Goal: Task Accomplishment & Management: Complete application form

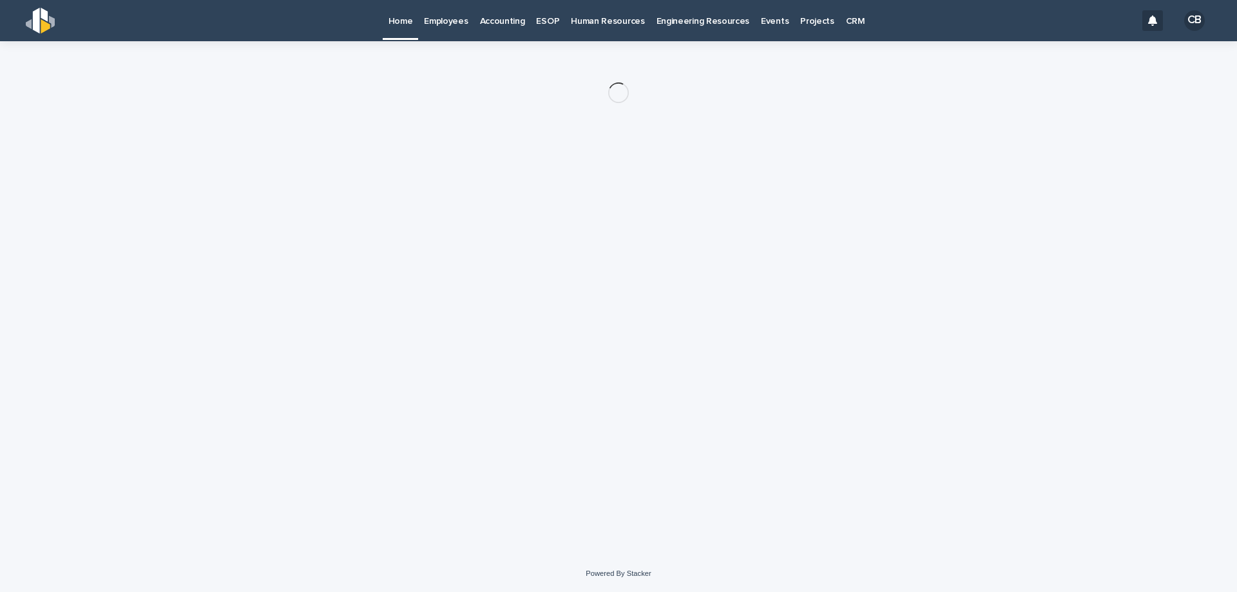
click at [846, 16] on p "CRM" at bounding box center [855, 13] width 19 height 27
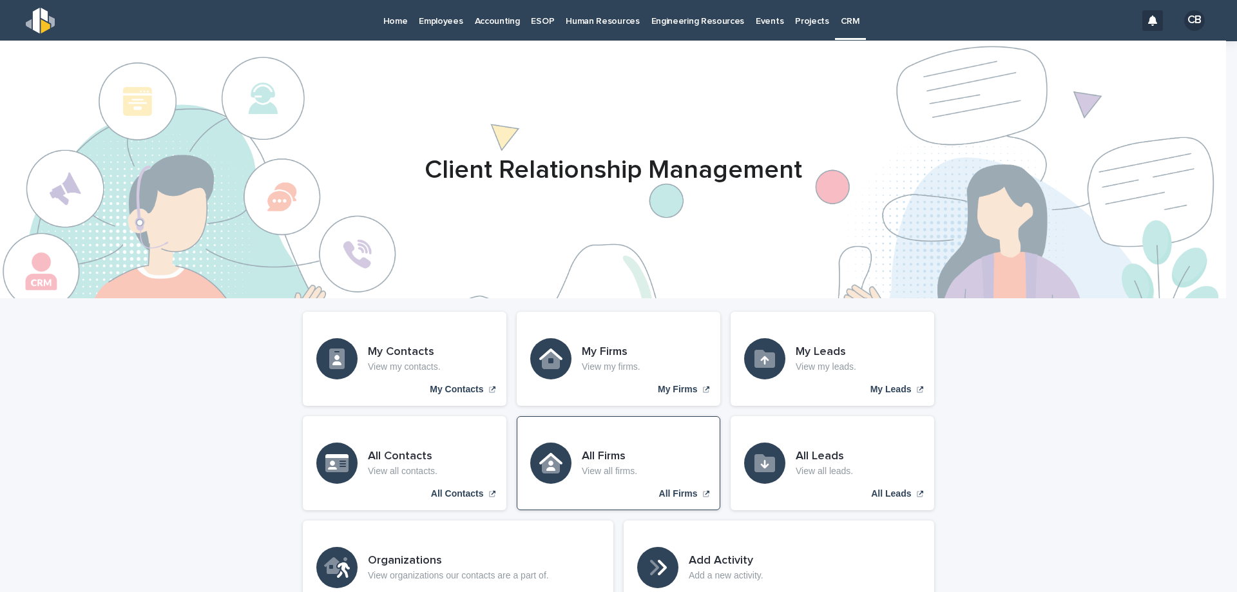
click at [606, 446] on div "All Firms View all firms. All Firms" at bounding box center [619, 463] width 204 height 94
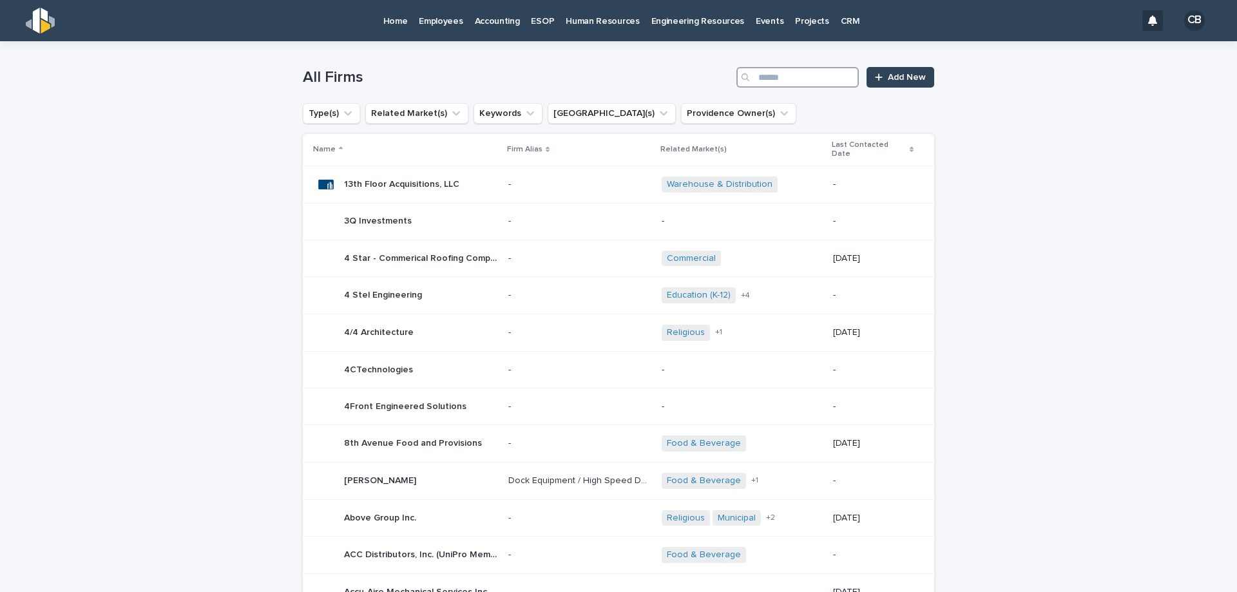
click at [785, 81] on input "Search" at bounding box center [797, 77] width 122 height 21
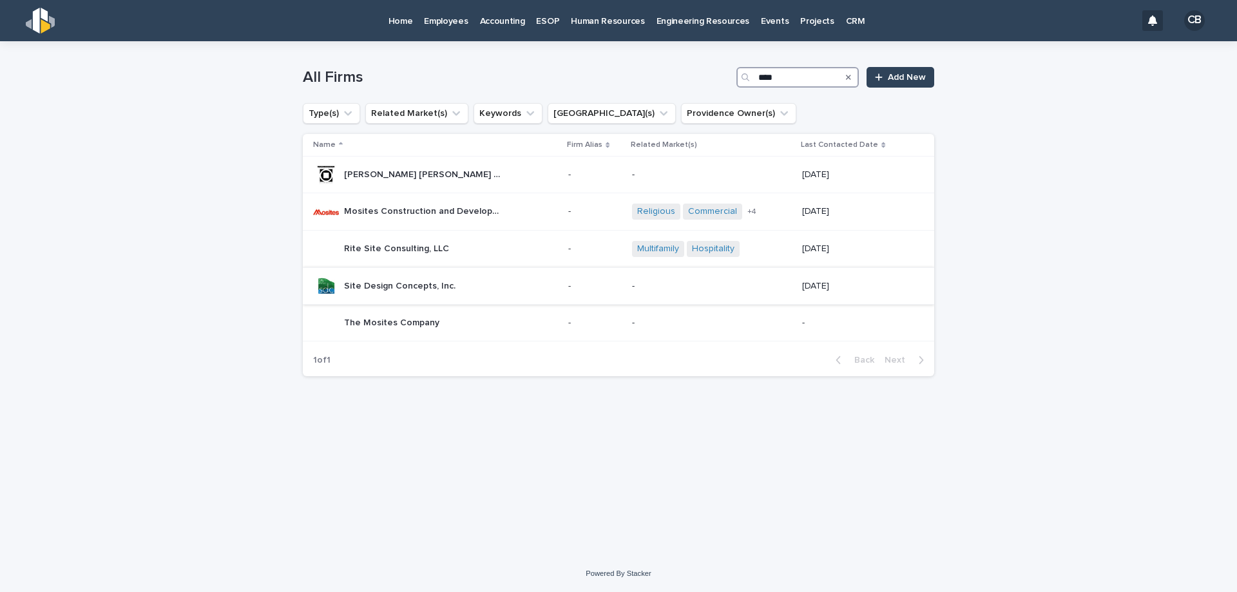
type input "****"
click at [408, 283] on p "Site Design Concepts, Inc." at bounding box center [401, 285] width 114 height 14
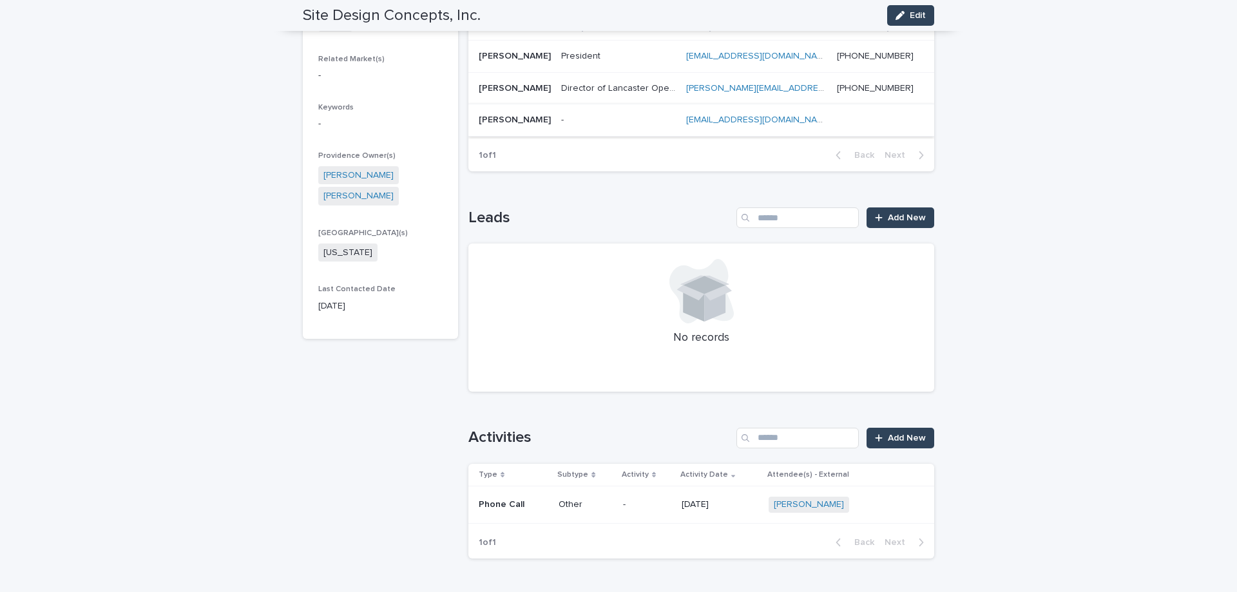
scroll to position [387, 0]
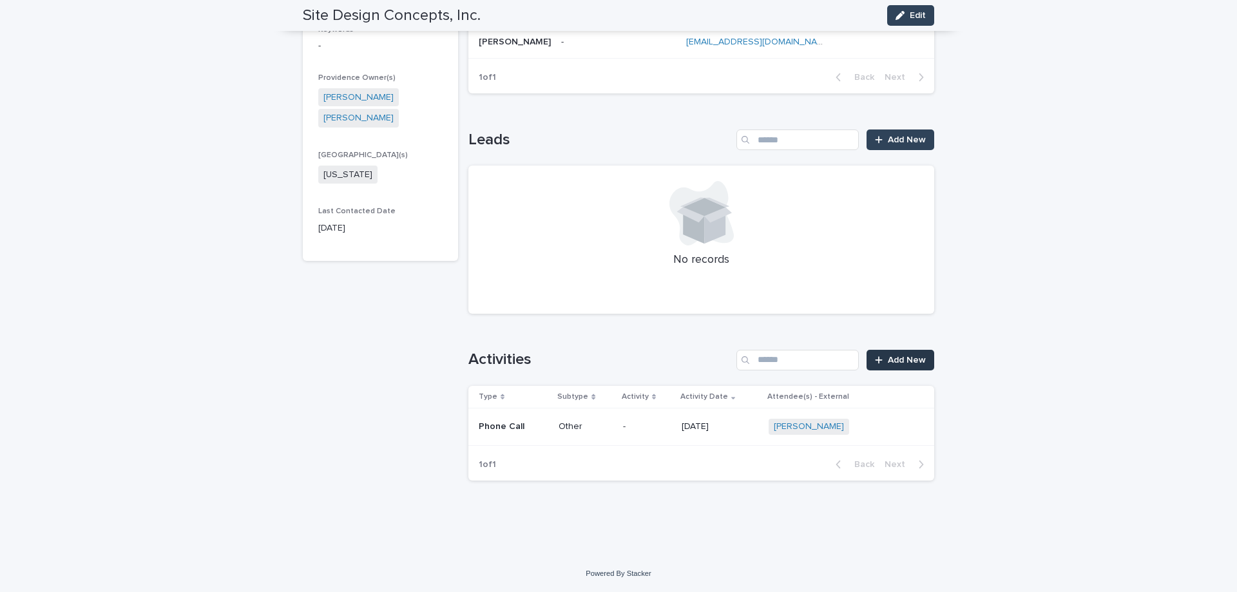
click at [888, 363] on span "Add New" at bounding box center [907, 360] width 38 height 9
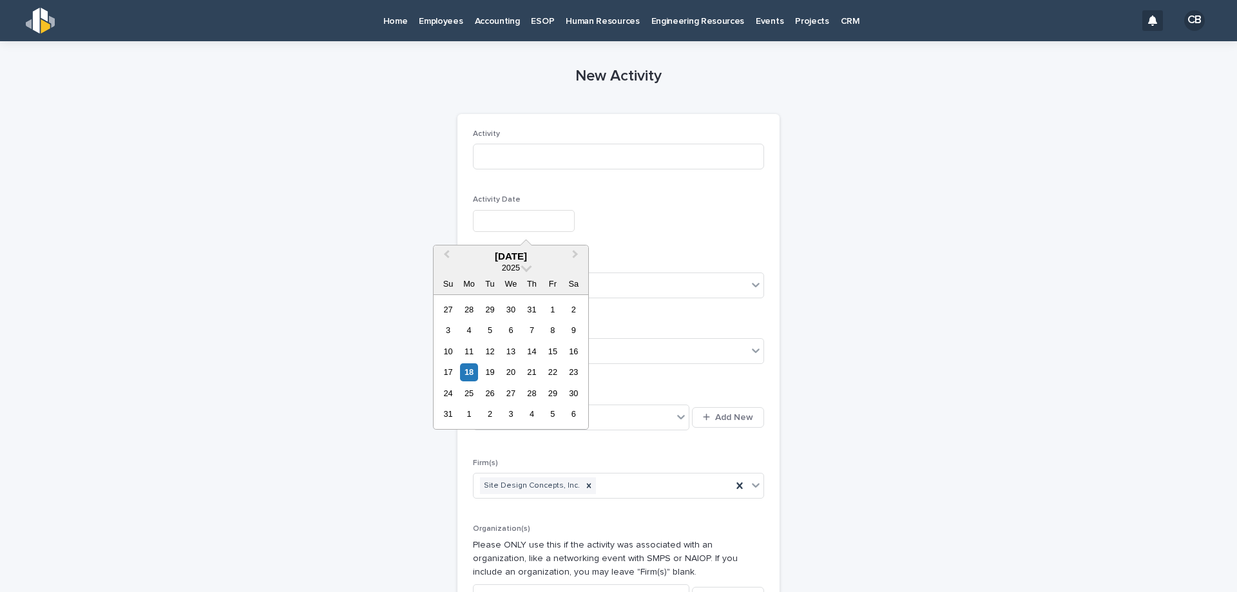
click at [485, 224] on input "text" at bounding box center [524, 221] width 102 height 23
drag, startPoint x: 467, startPoint y: 374, endPoint x: 521, endPoint y: 319, distance: 76.5
click at [468, 373] on div "18" at bounding box center [468, 371] width 17 height 17
type input "**********"
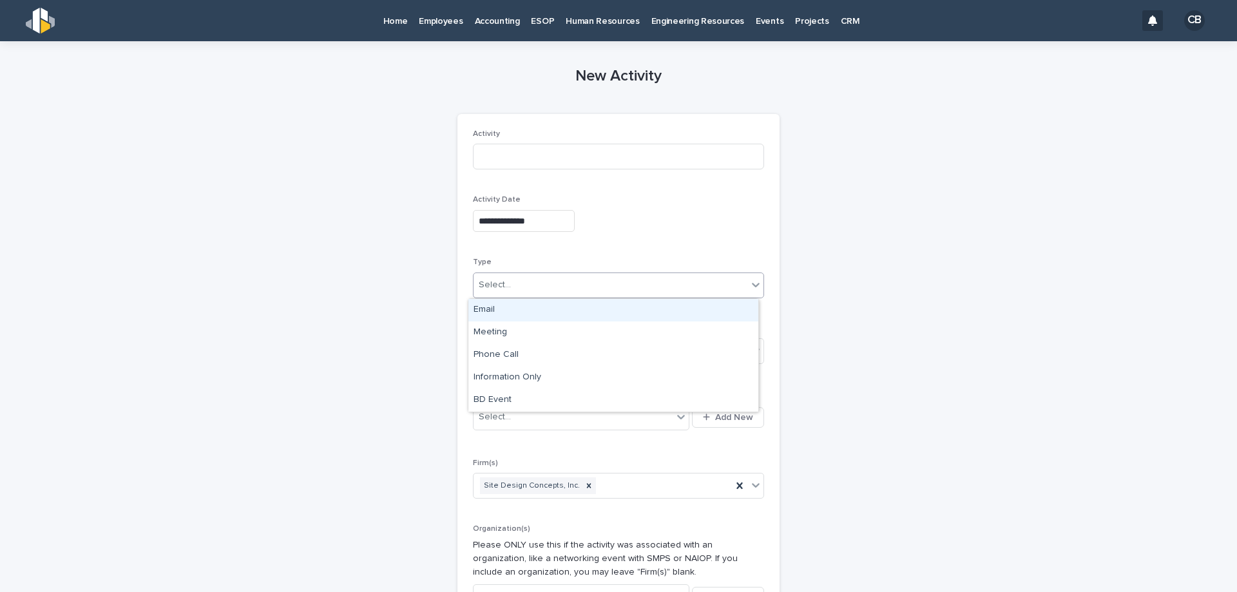
click at [512, 282] on div "Select..." at bounding box center [611, 284] width 274 height 21
click at [497, 310] on div "Email" at bounding box center [613, 310] width 290 height 23
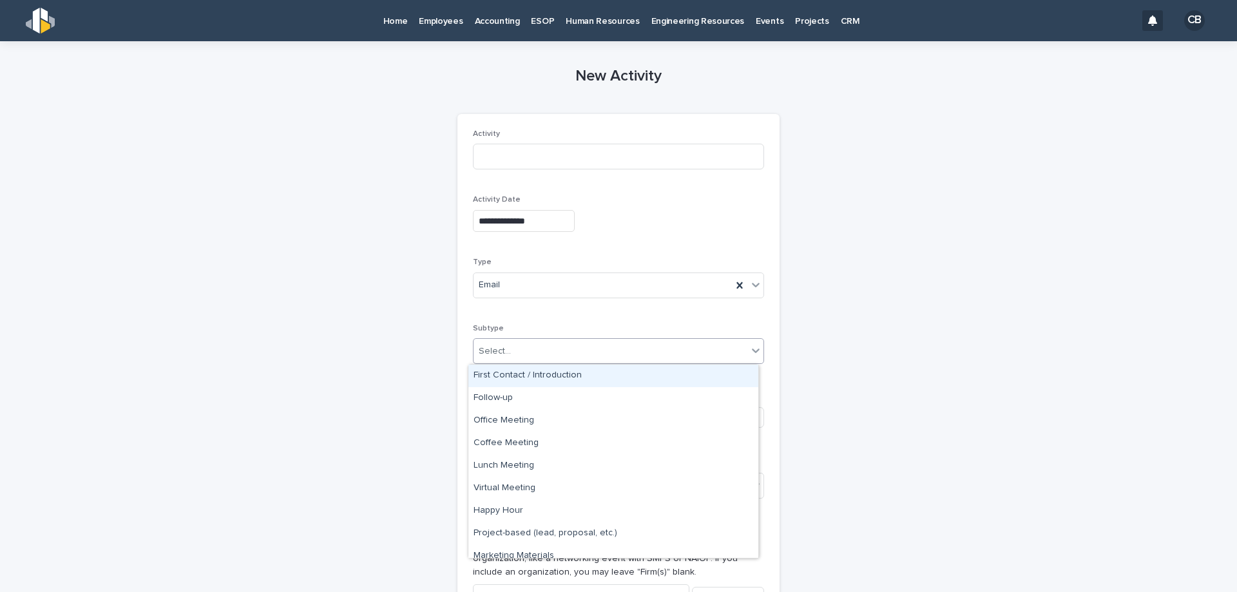
click at [495, 349] on div "Select..." at bounding box center [495, 352] width 32 height 14
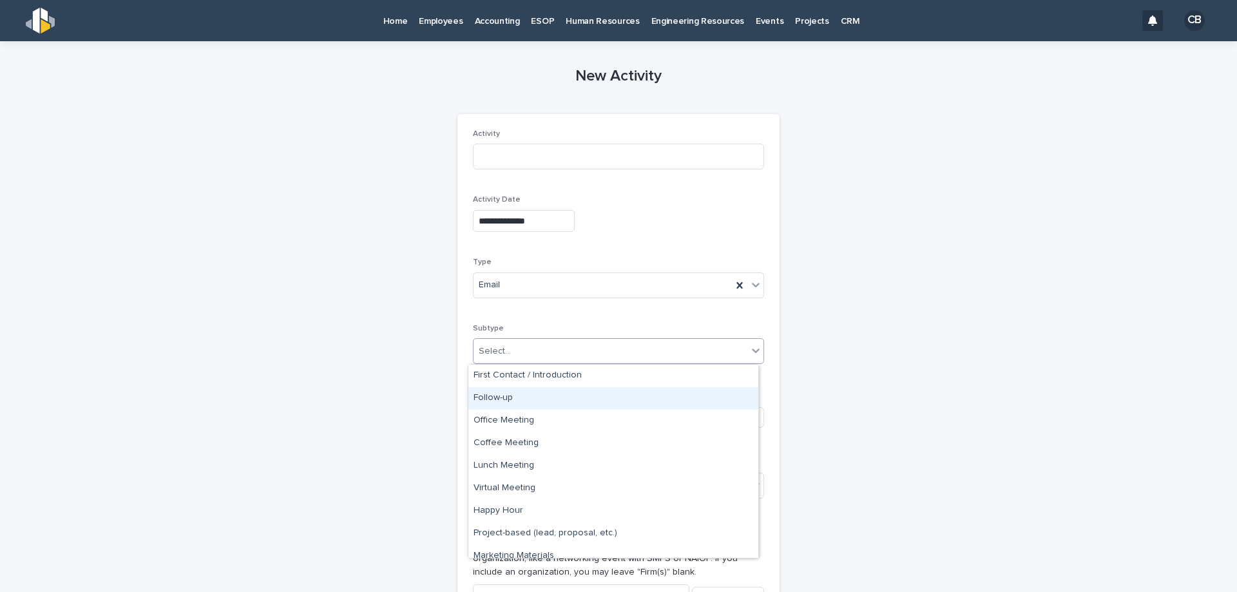
click at [498, 394] on div "Follow-up" at bounding box center [613, 398] width 290 height 23
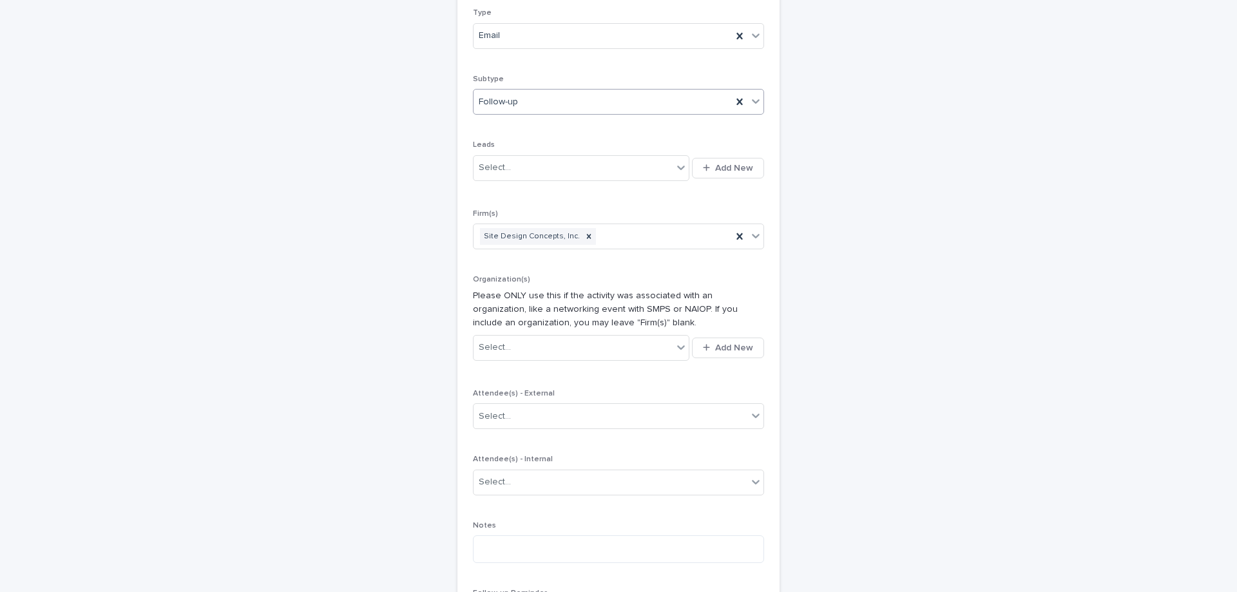
scroll to position [258, 0]
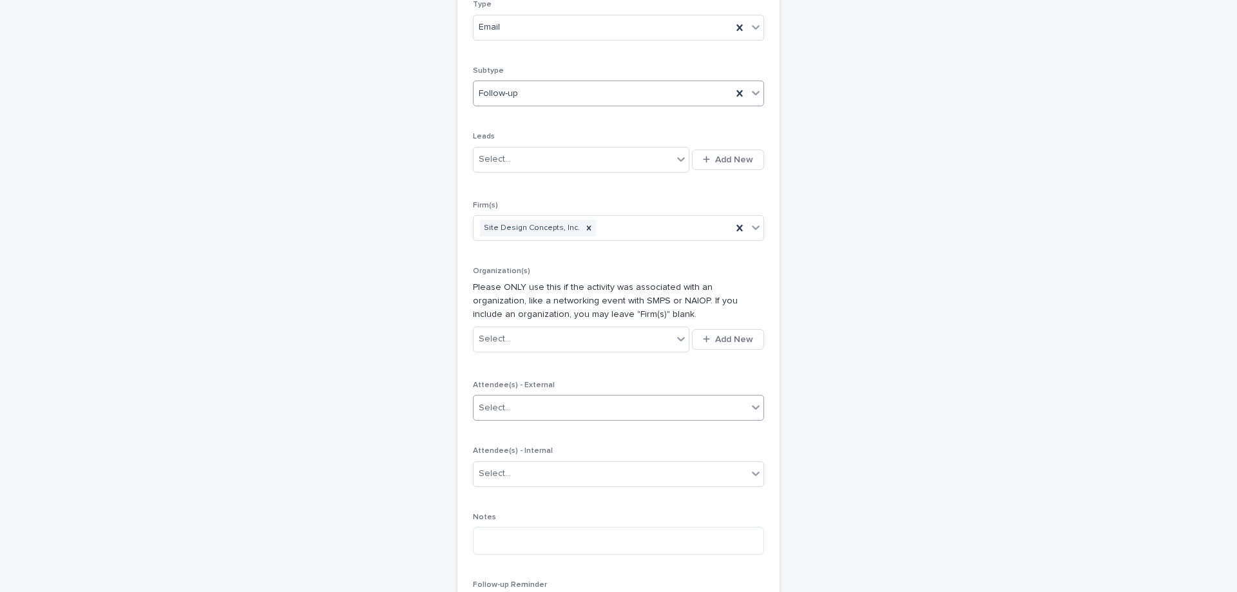
click at [486, 403] on div "Select..." at bounding box center [495, 408] width 32 height 14
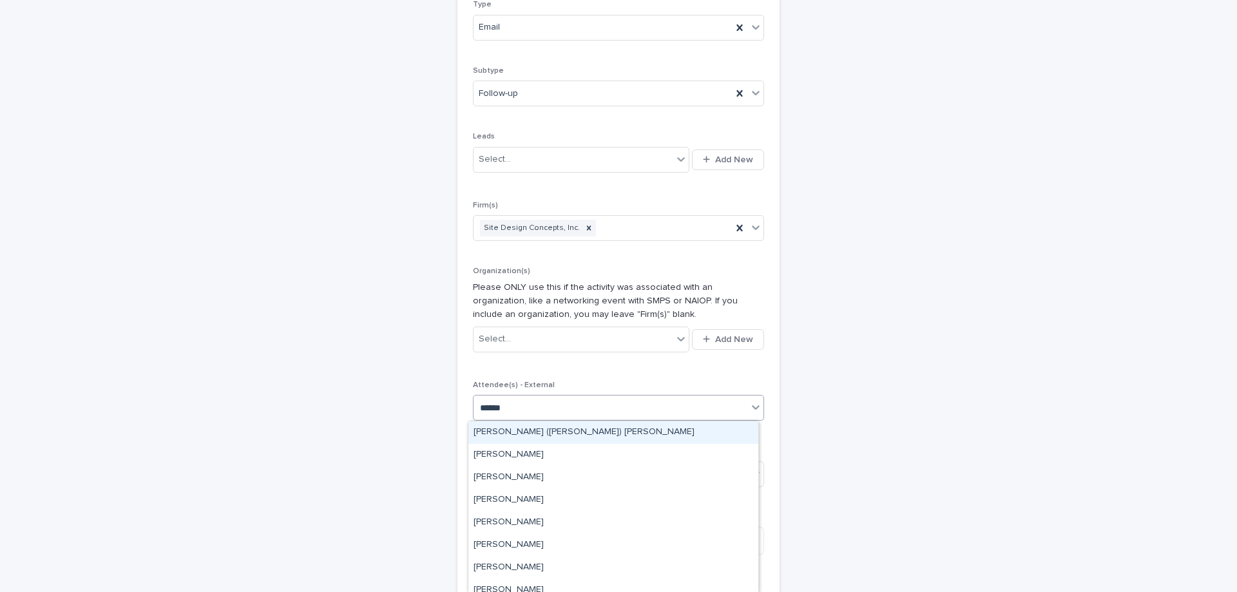
type input "*******"
click at [538, 429] on div "[PERSON_NAME]" at bounding box center [613, 432] width 290 height 23
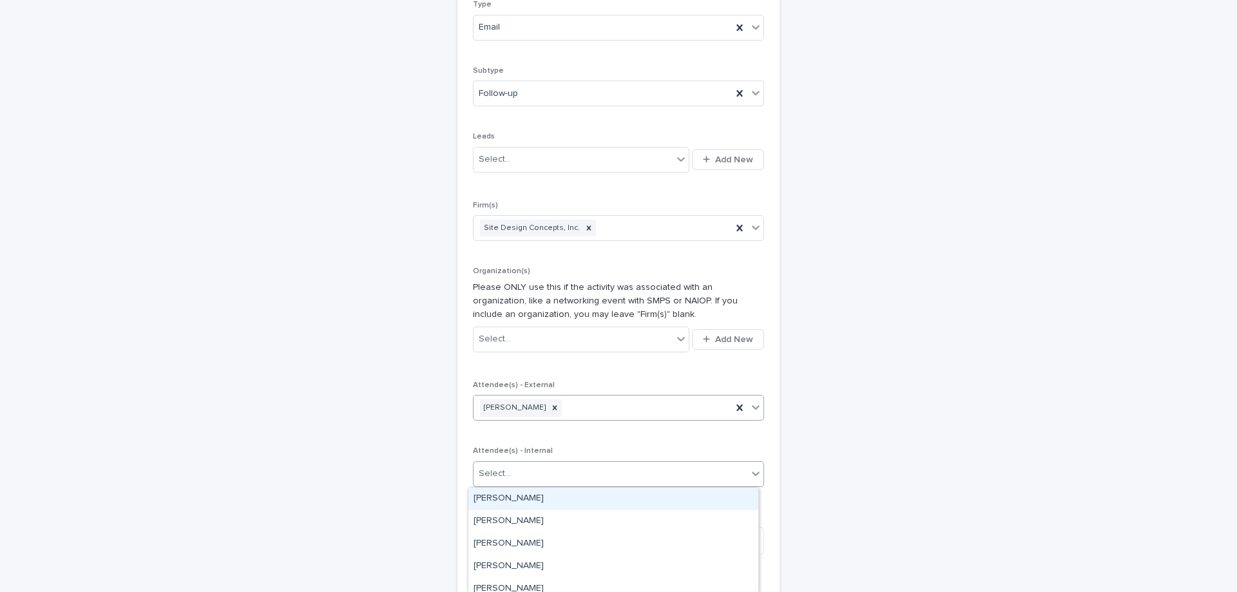
click at [481, 467] on div "Select..." at bounding box center [495, 474] width 32 height 14
type input "******"
click at [500, 498] on div "[PERSON_NAME]" at bounding box center [613, 499] width 290 height 23
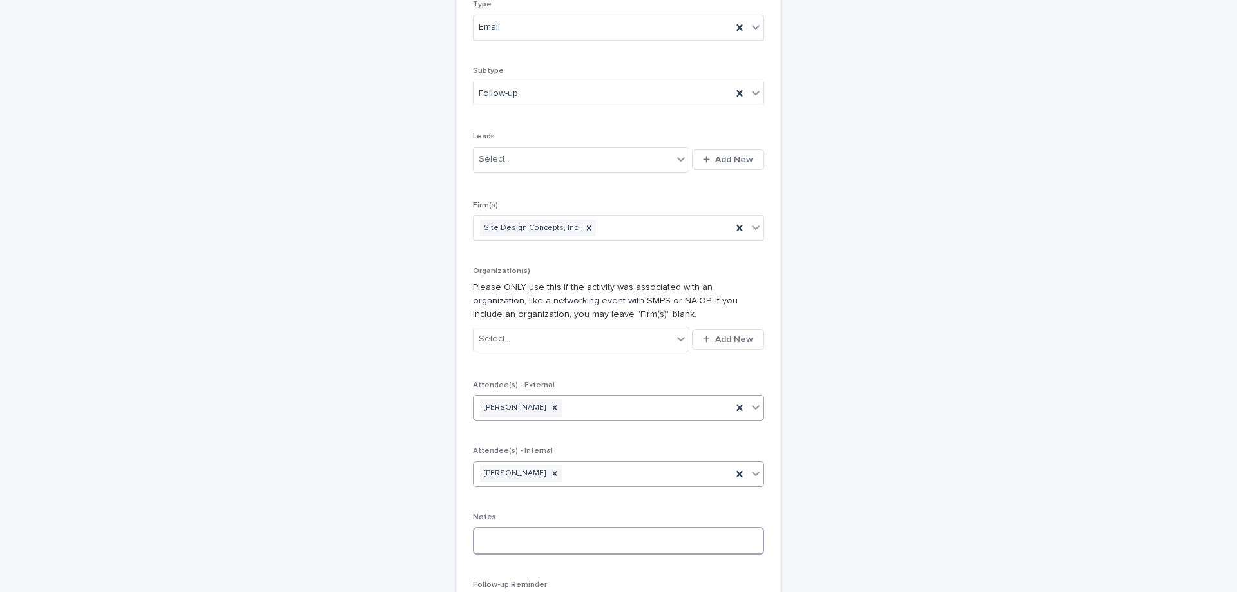
drag, startPoint x: 483, startPoint y: 530, endPoint x: 477, endPoint y: 527, distance: 6.6
click at [479, 530] on textarea at bounding box center [618, 541] width 291 height 28
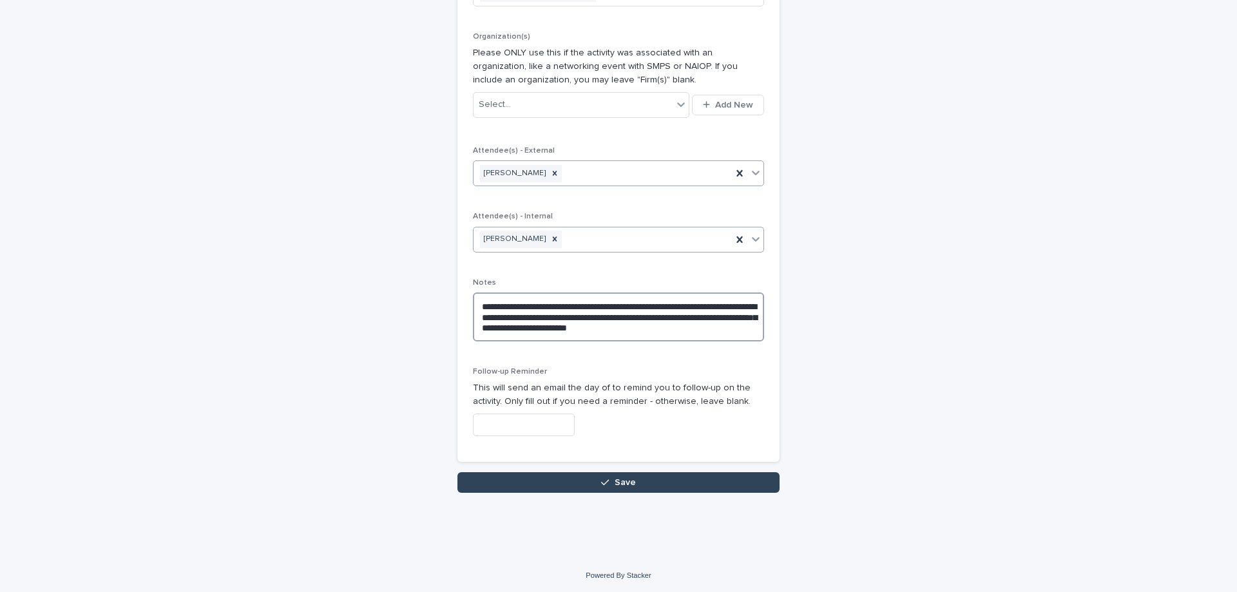
scroll to position [494, 0]
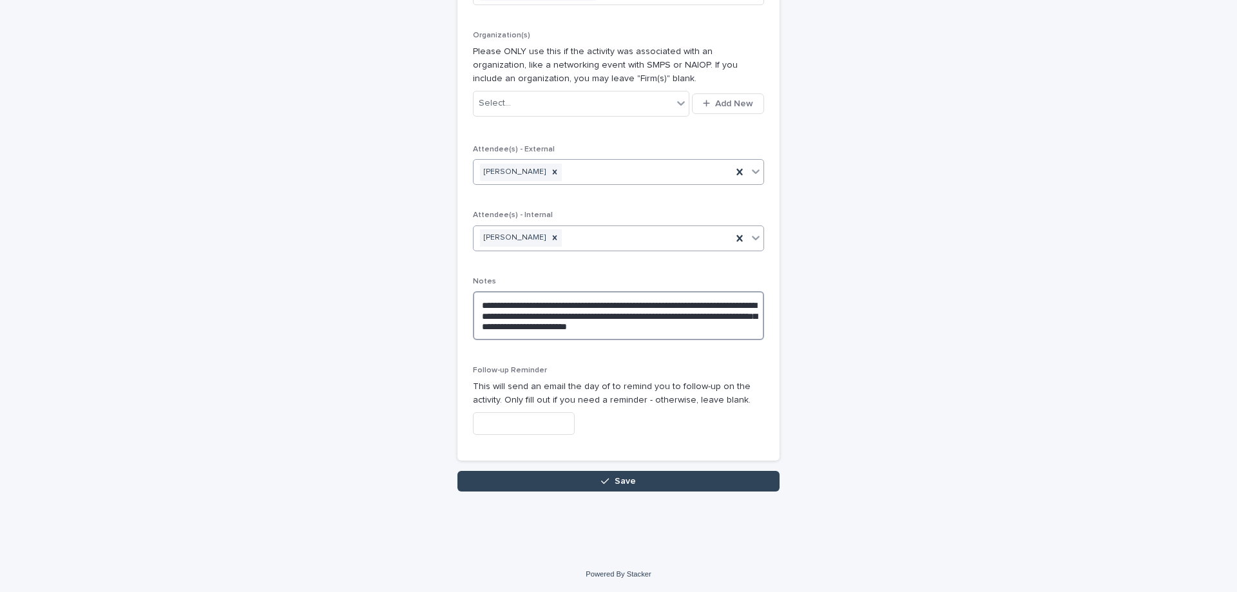
type textarea "**********"
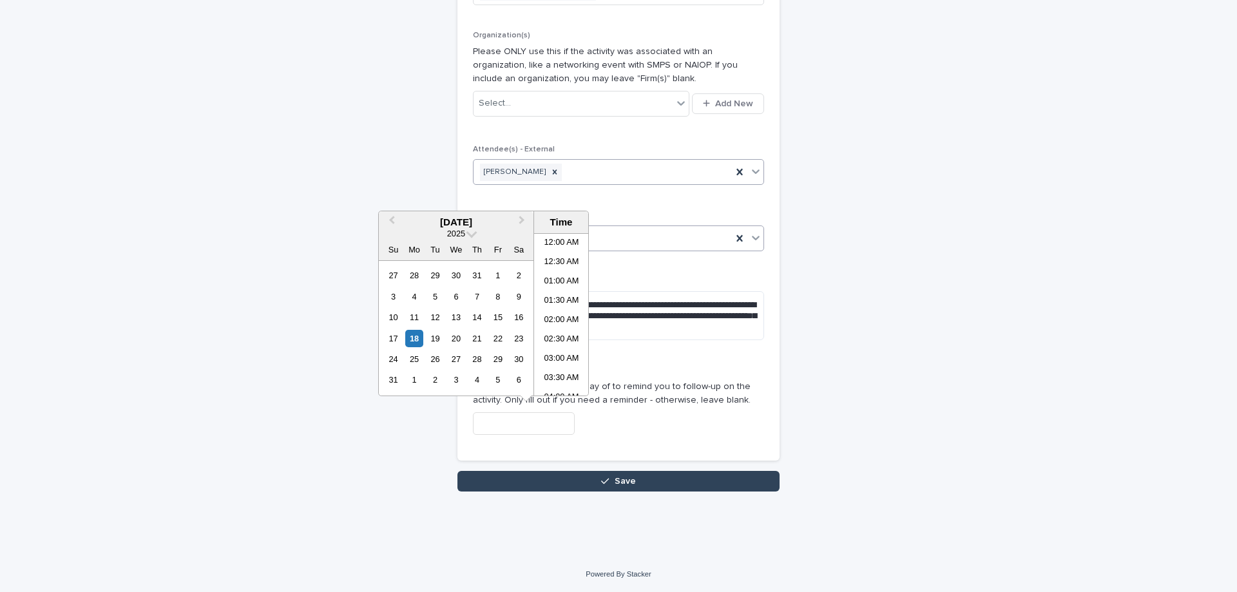
click at [526, 414] on input "text" at bounding box center [524, 423] width 102 height 23
click at [521, 215] on button "Next Month" at bounding box center [523, 223] width 21 height 21
click at [414, 340] on div "22" at bounding box center [413, 338] width 17 height 17
click at [550, 253] on li "11:30 AM" at bounding box center [561, 256] width 55 height 19
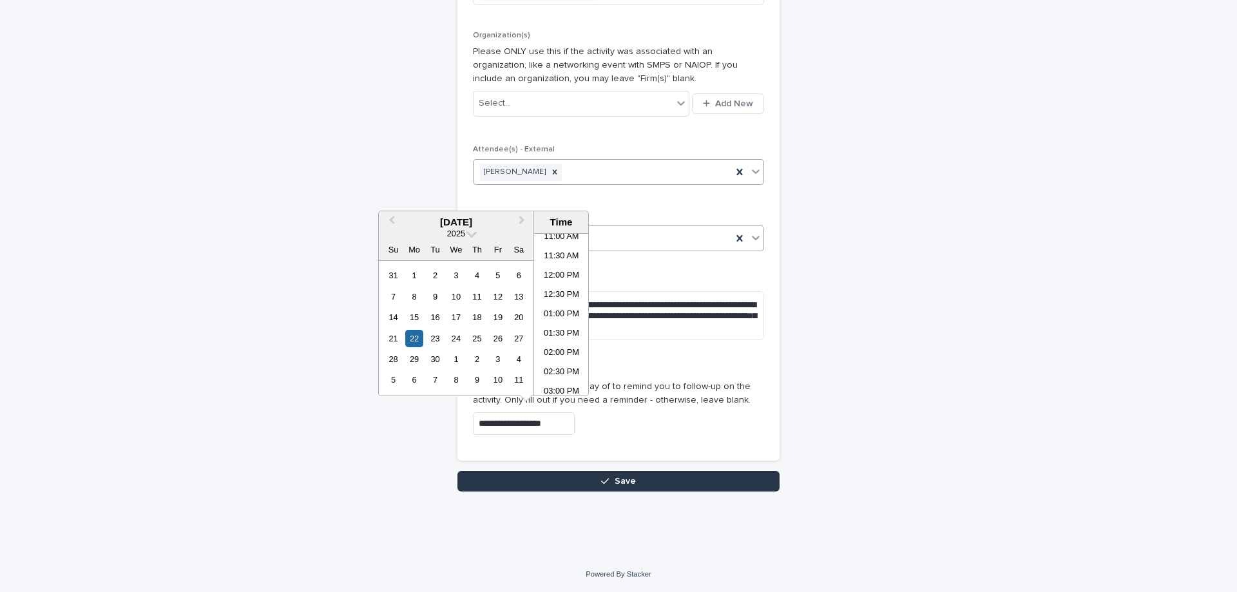
type input "**********"
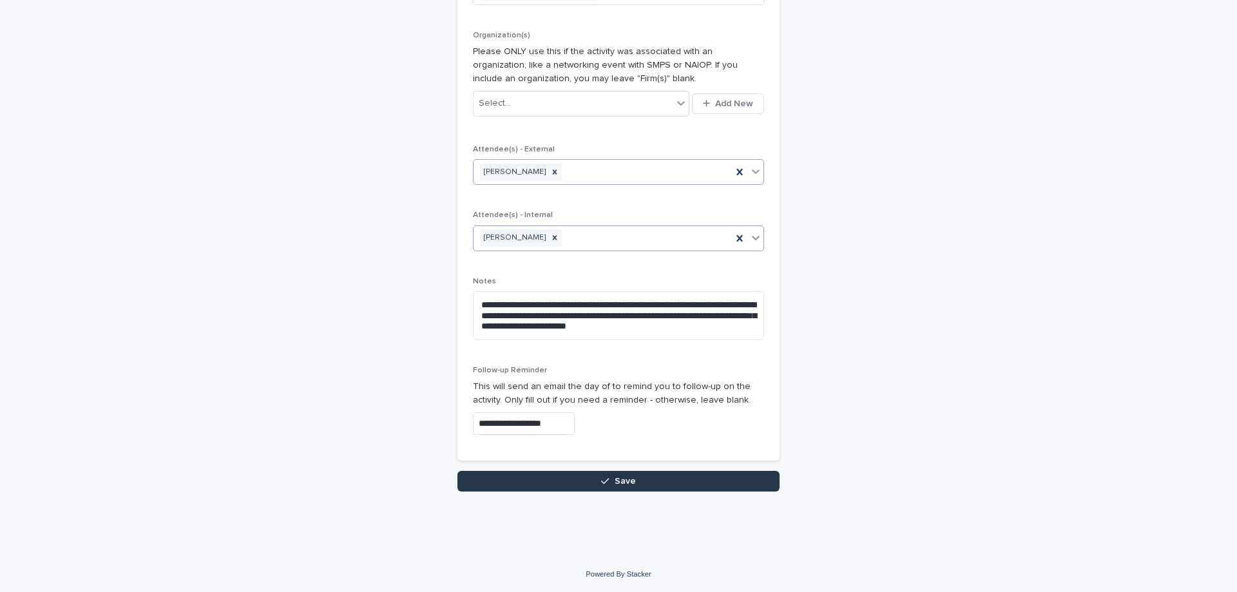
click at [581, 476] on button "Save" at bounding box center [618, 481] width 322 height 21
